Goal: Task Accomplishment & Management: Manage account settings

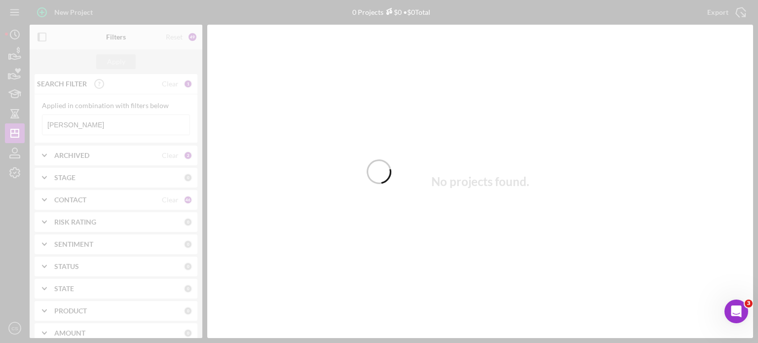
click at [85, 123] on div at bounding box center [379, 171] width 758 height 343
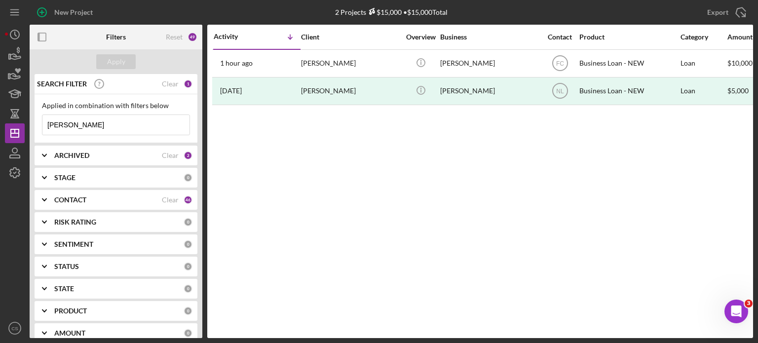
drag, startPoint x: 85, startPoint y: 123, endPoint x: 47, endPoint y: 127, distance: 37.7
click at [47, 127] on input "[PERSON_NAME]" at bounding box center [115, 125] width 147 height 20
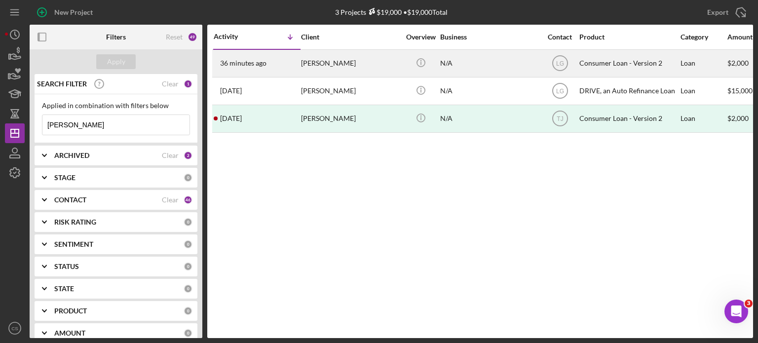
type input "[PERSON_NAME]"
click at [251, 65] on time "36 minutes ago" at bounding box center [243, 63] width 46 height 8
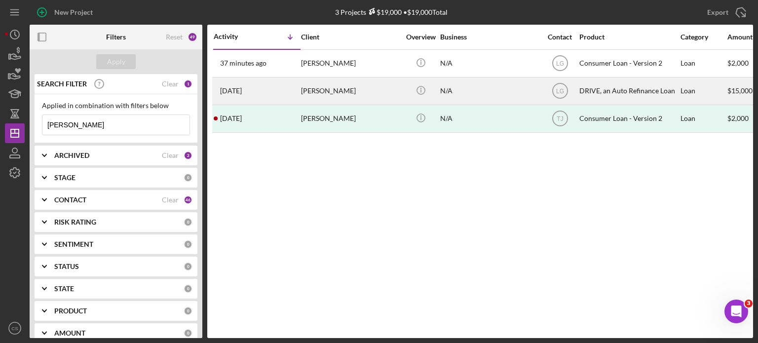
click at [235, 89] on time "[DATE]" at bounding box center [231, 91] width 22 height 8
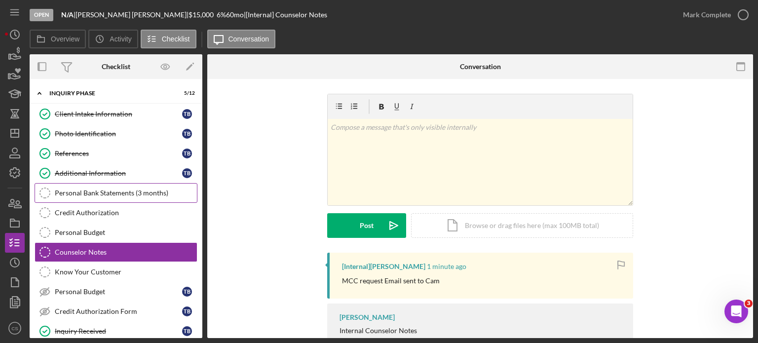
scroll to position [99, 0]
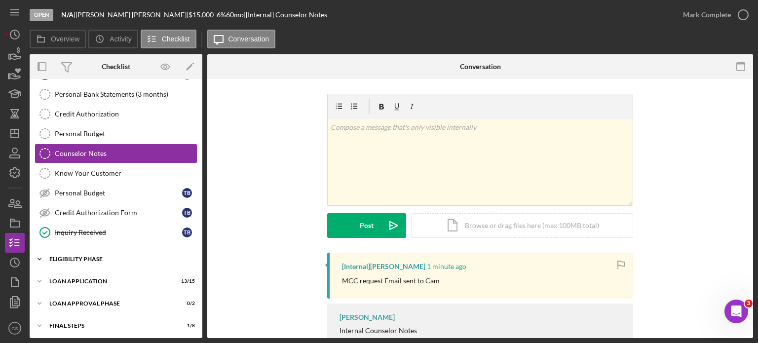
click at [41, 257] on icon "Icon/Expander" at bounding box center [40, 259] width 20 height 20
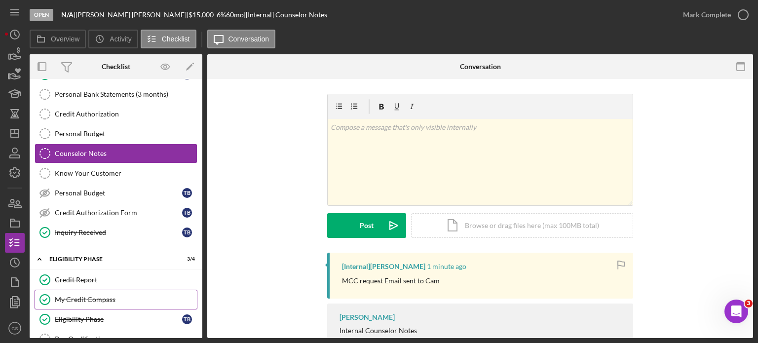
click at [85, 297] on div "My Credit Compass" at bounding box center [126, 300] width 142 height 8
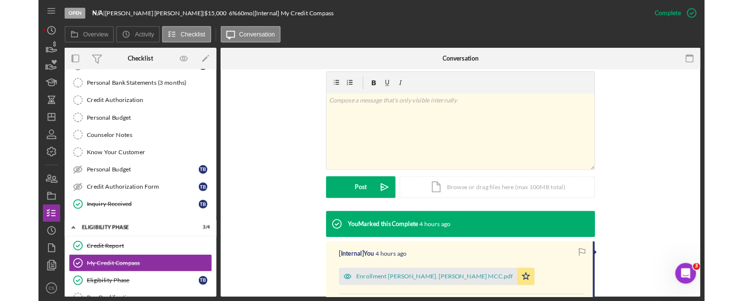
scroll to position [247, 0]
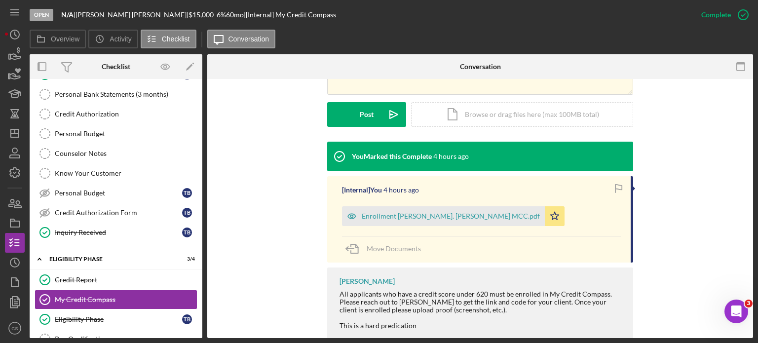
drag, startPoint x: 413, startPoint y: 217, endPoint x: 379, endPoint y: 44, distance: 175.4
click at [379, 44] on div "Overview Icon/History Activity Checklist Icon/Message Conversation" at bounding box center [391, 40] width 723 height 20
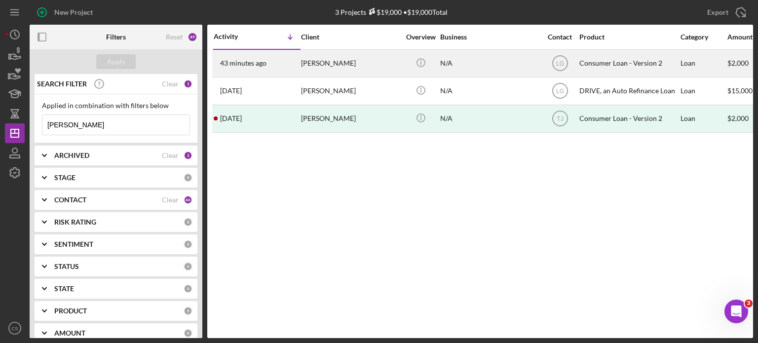
click at [260, 61] on time "43 minutes ago" at bounding box center [243, 63] width 46 height 8
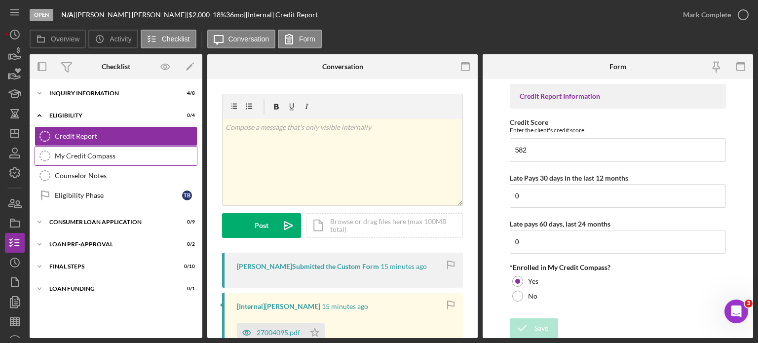
click at [49, 157] on icon "My Credit Compass" at bounding box center [45, 156] width 25 height 25
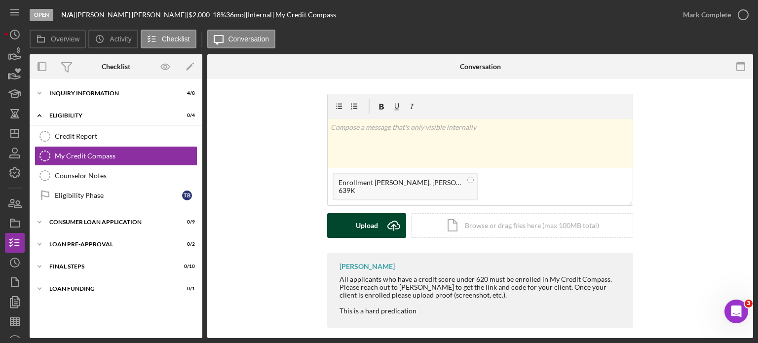
click at [391, 224] on g "submit" at bounding box center [394, 225] width 12 height 9
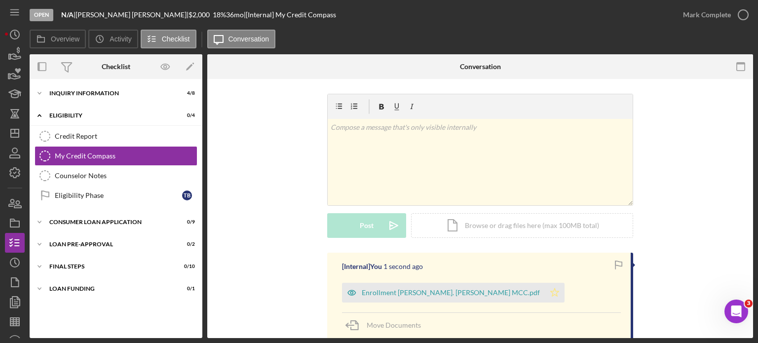
click at [551, 296] on polygon "button" at bounding box center [555, 292] width 8 height 8
click at [745, 19] on icon "button" at bounding box center [743, 14] width 25 height 25
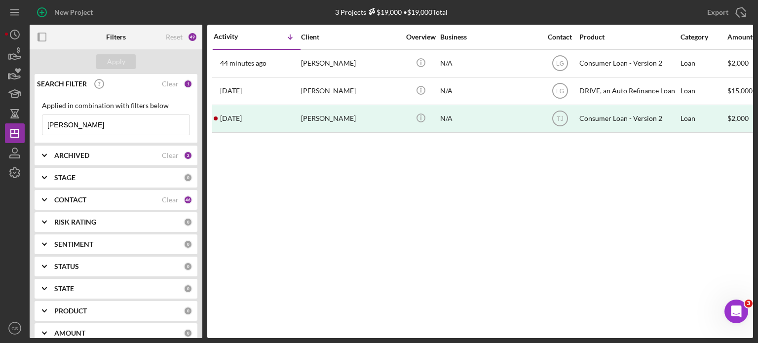
click at [97, 124] on input "[PERSON_NAME]" at bounding box center [115, 125] width 147 height 20
drag, startPoint x: 97, startPoint y: 124, endPoint x: 23, endPoint y: 125, distance: 73.5
click at [23, 125] on div "New Project 3 Projects $19,000 • $19,000 Total [PERSON_NAME] Export Icon/Export…" at bounding box center [379, 169] width 748 height 338
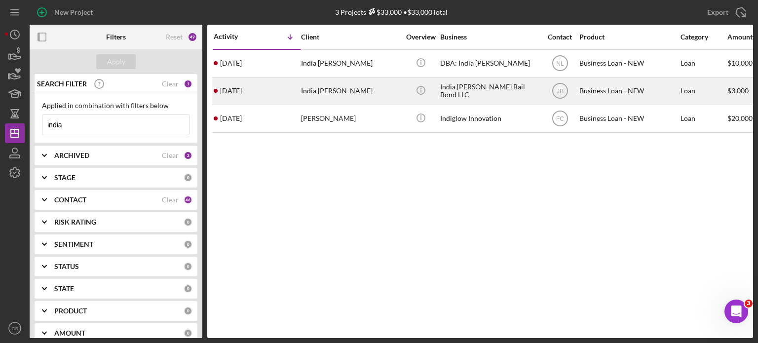
type input "india"
click at [242, 94] on time "[DATE]" at bounding box center [231, 91] width 22 height 8
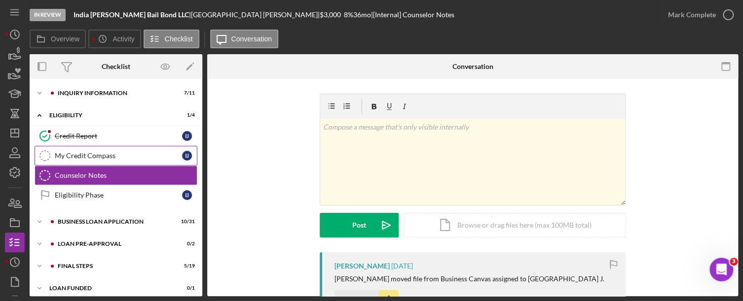
click at [41, 157] on icon "My Credit Compass" at bounding box center [45, 156] width 25 height 25
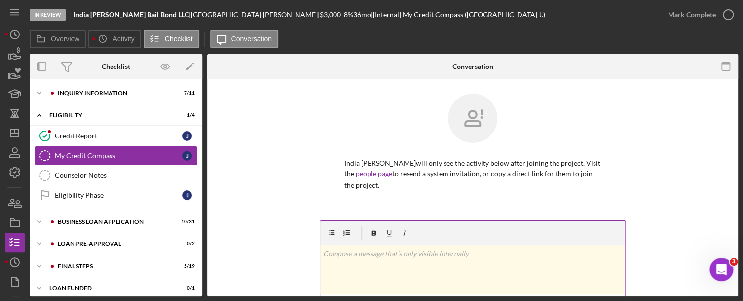
scroll to position [99, 0]
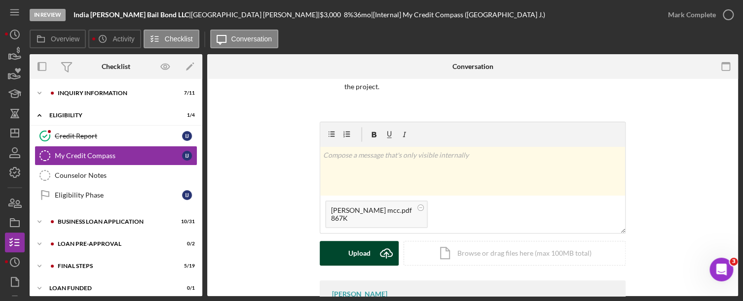
click at [383, 254] on g "submit" at bounding box center [386, 253] width 12 height 9
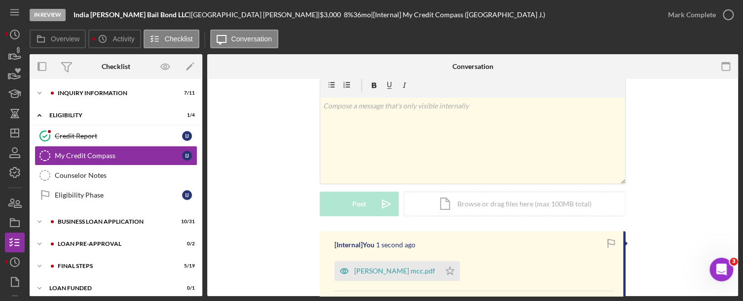
scroll to position [197, 0]
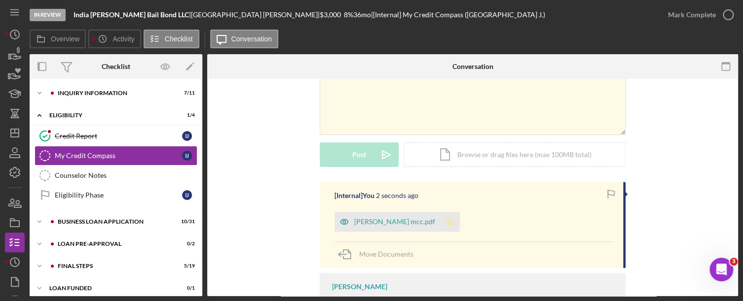
click at [450, 223] on icon "Icon/Star" at bounding box center [450, 222] width 20 height 20
click at [722, 11] on icon "button" at bounding box center [728, 14] width 25 height 25
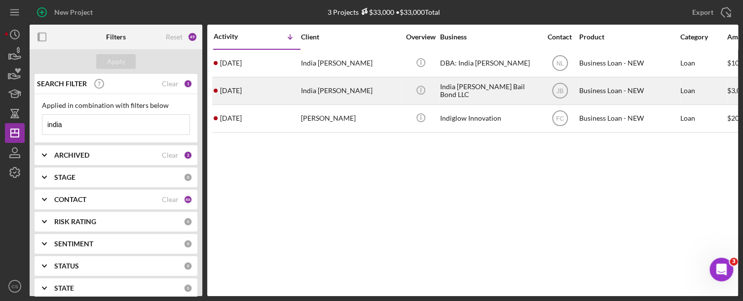
click at [309, 89] on div "India [PERSON_NAME]" at bounding box center [350, 91] width 99 height 26
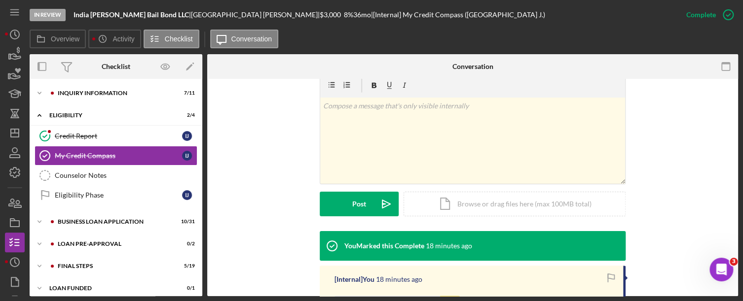
scroll to position [197, 0]
